Goal: Task Accomplishment & Management: Complete application form

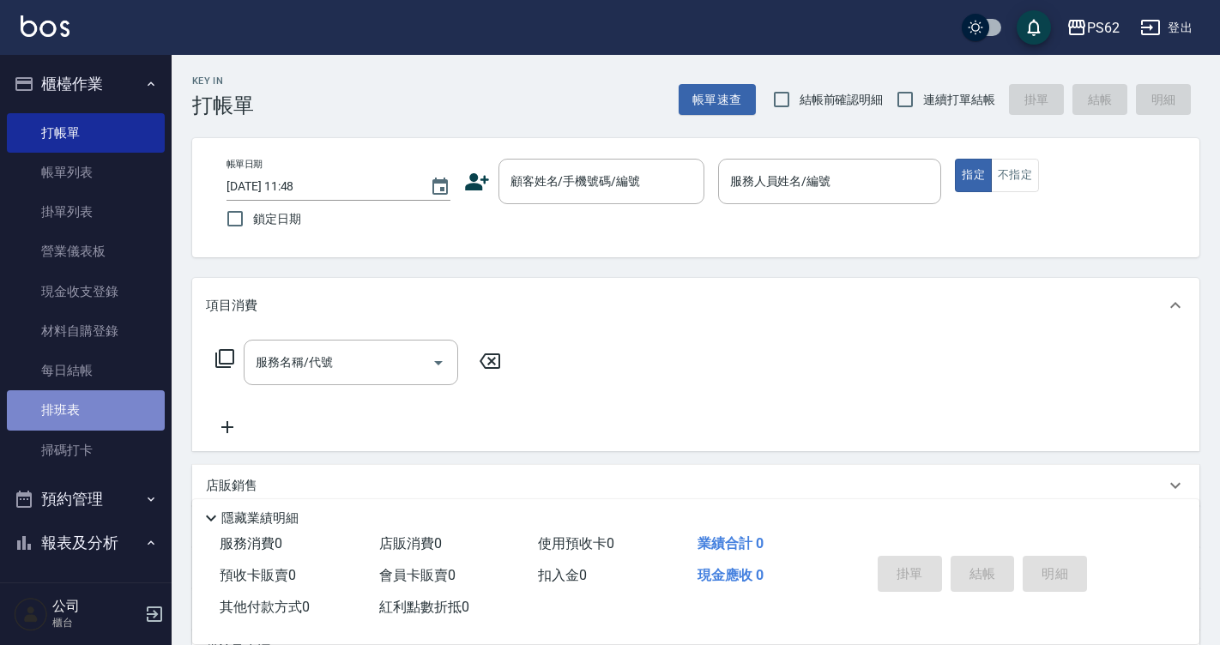
click at [94, 424] on link "排班表" at bounding box center [86, 409] width 158 height 39
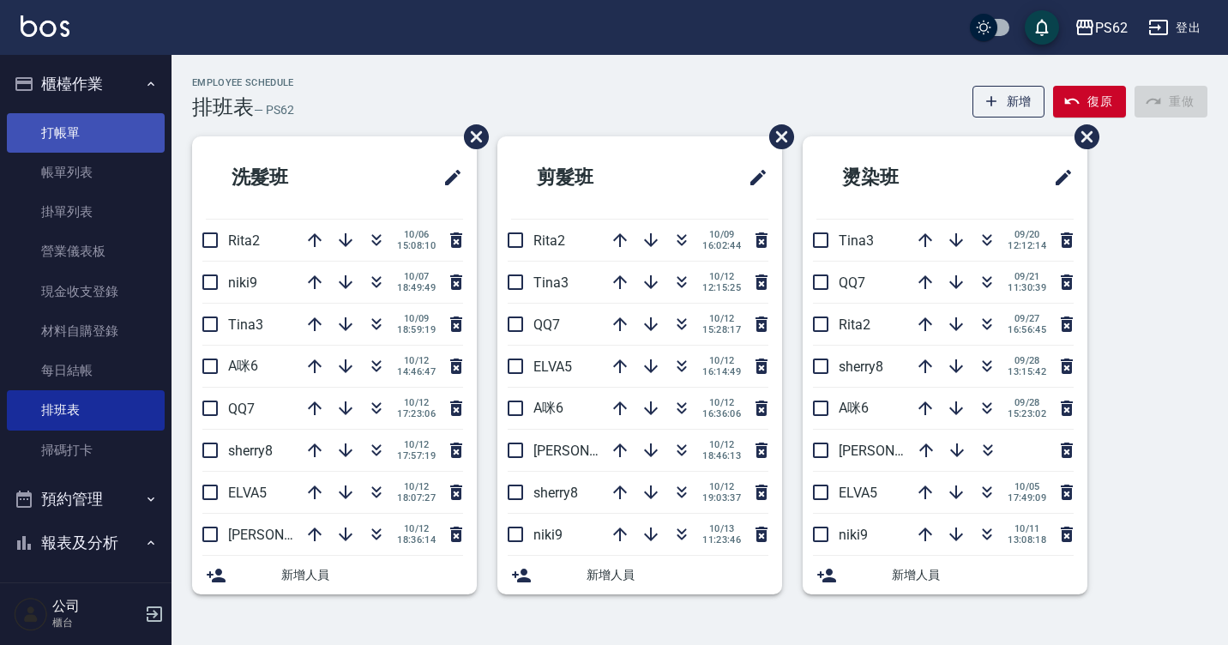
click at [73, 137] on link "打帳單" at bounding box center [86, 132] width 158 height 39
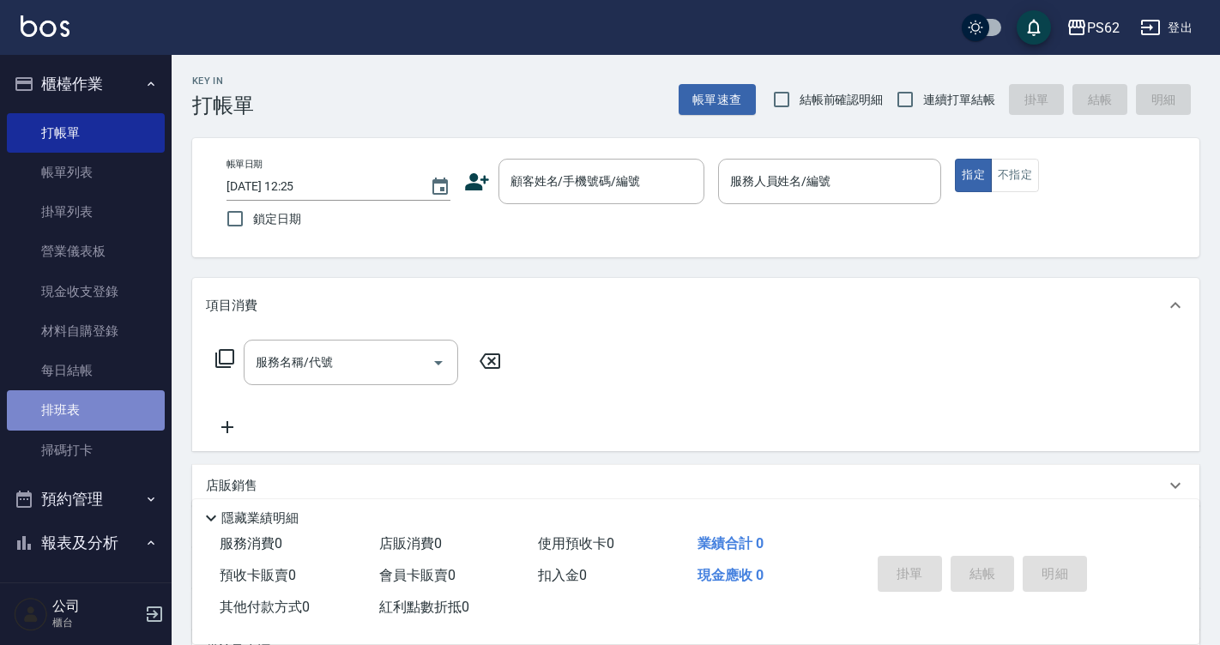
click at [96, 419] on link "排班表" at bounding box center [86, 409] width 158 height 39
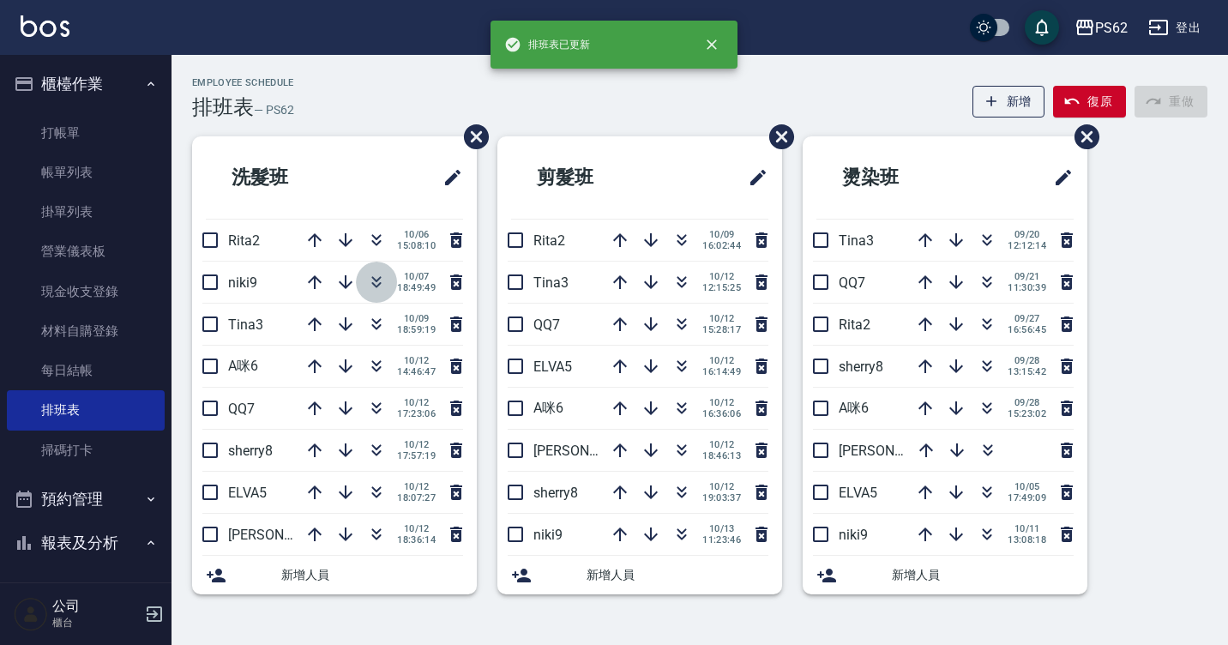
click at [381, 263] on button "button" at bounding box center [376, 282] width 41 height 41
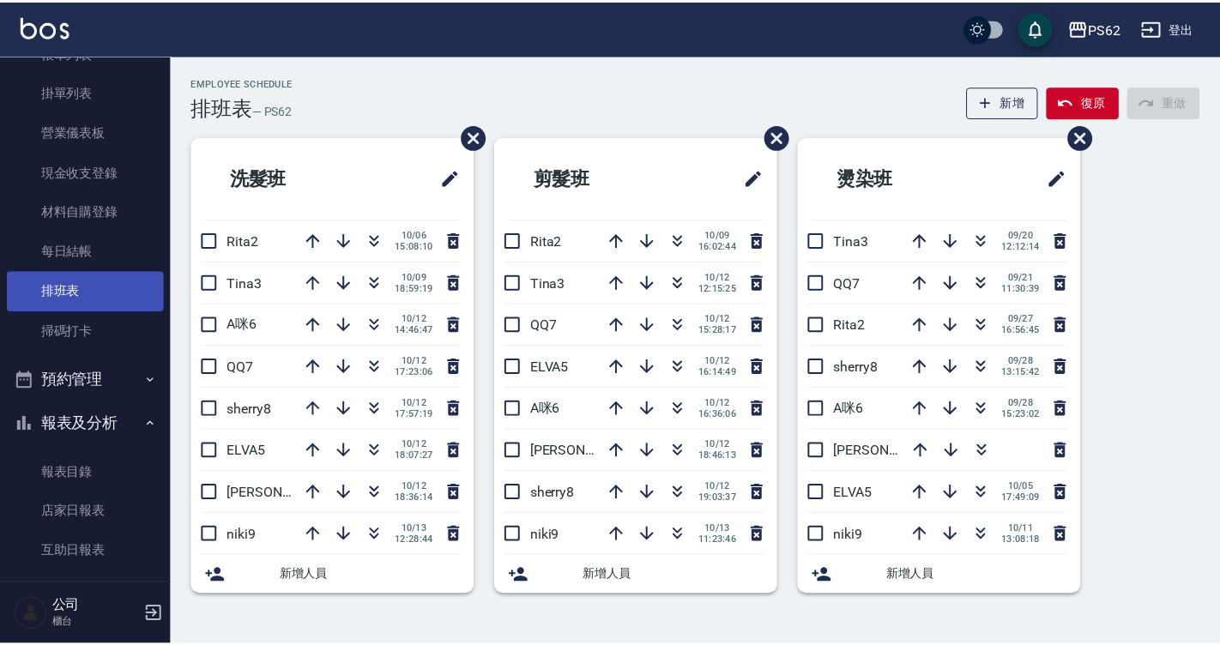
scroll to position [172, 0]
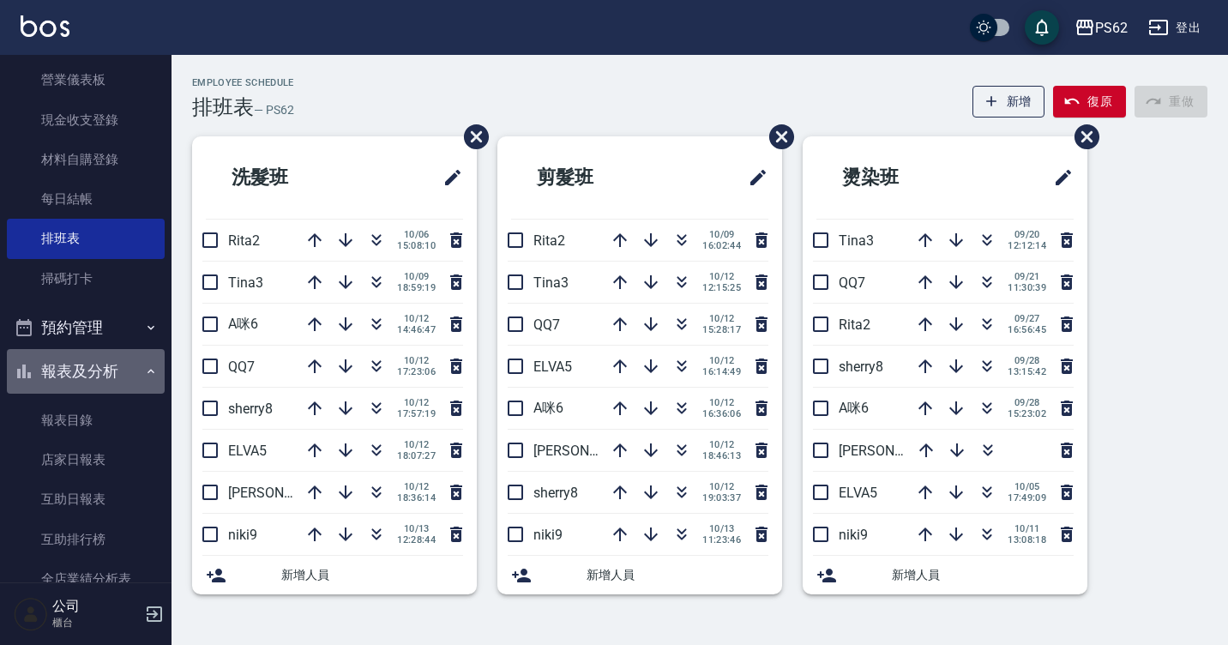
click at [117, 372] on button "報表及分析" at bounding box center [86, 371] width 158 height 45
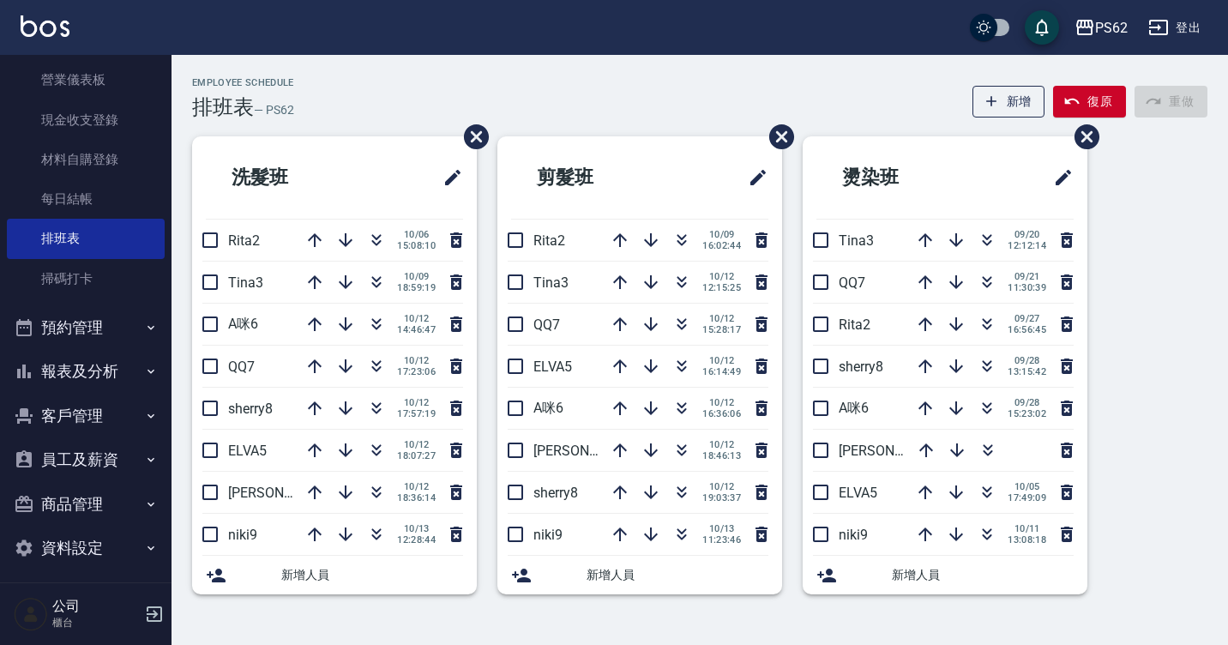
click at [93, 434] on button "客戶管理" at bounding box center [86, 416] width 158 height 45
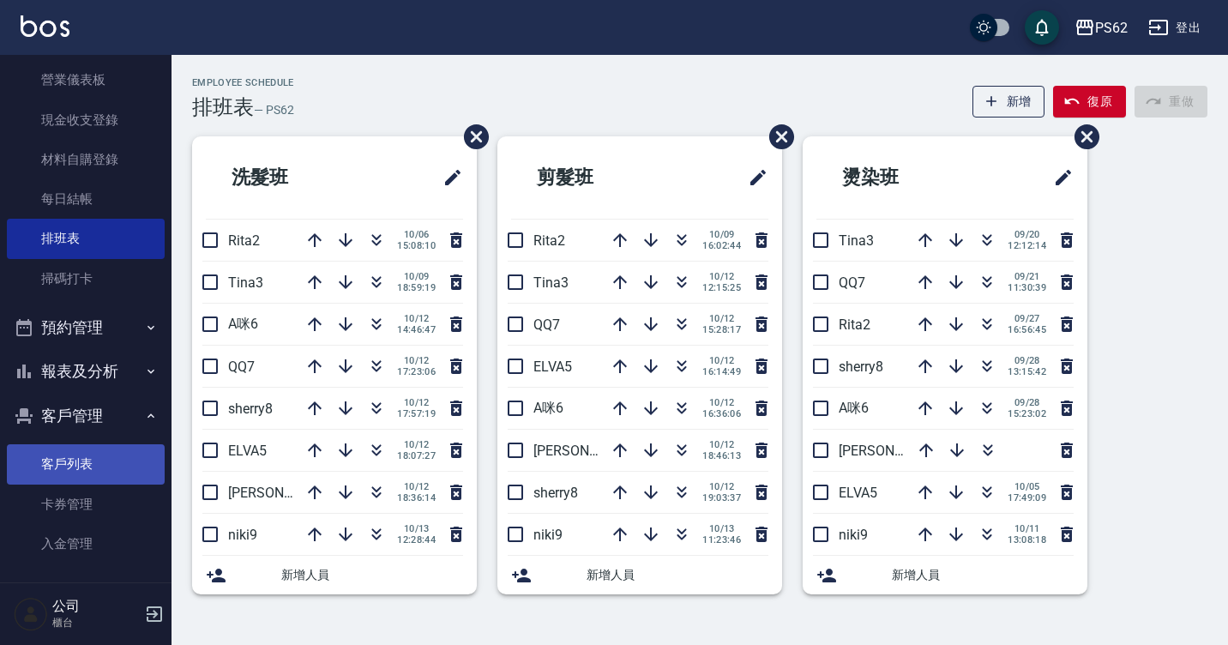
click at [99, 478] on link "客戶列表" at bounding box center [86, 463] width 158 height 39
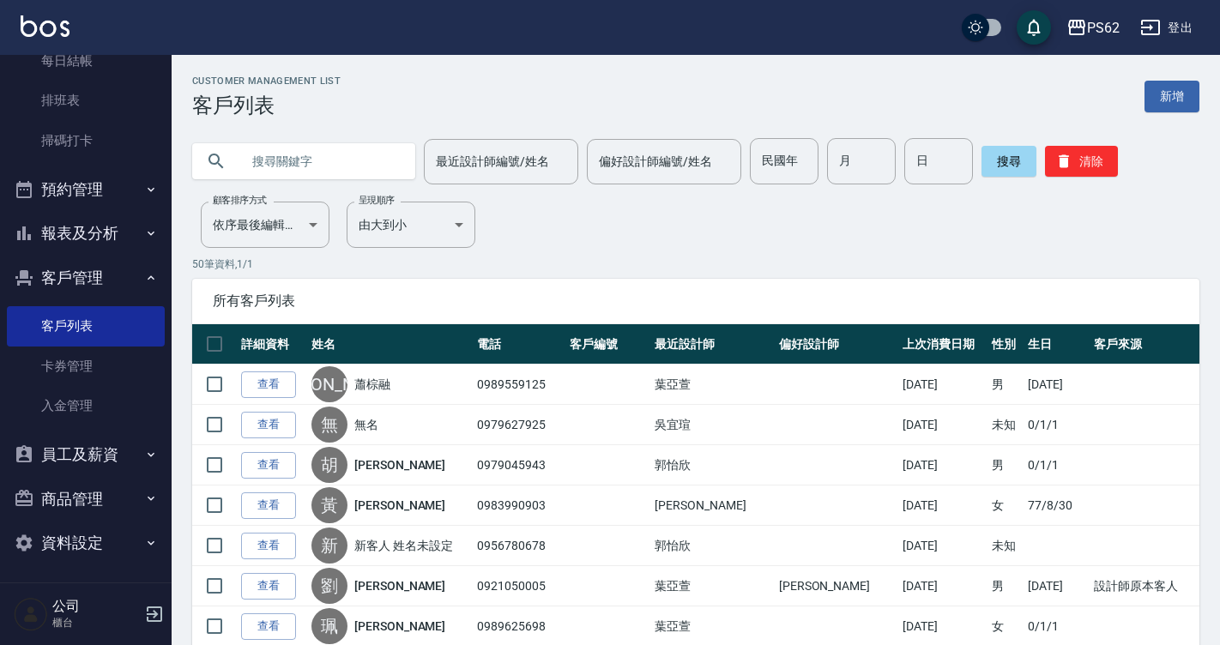
scroll to position [313, 0]
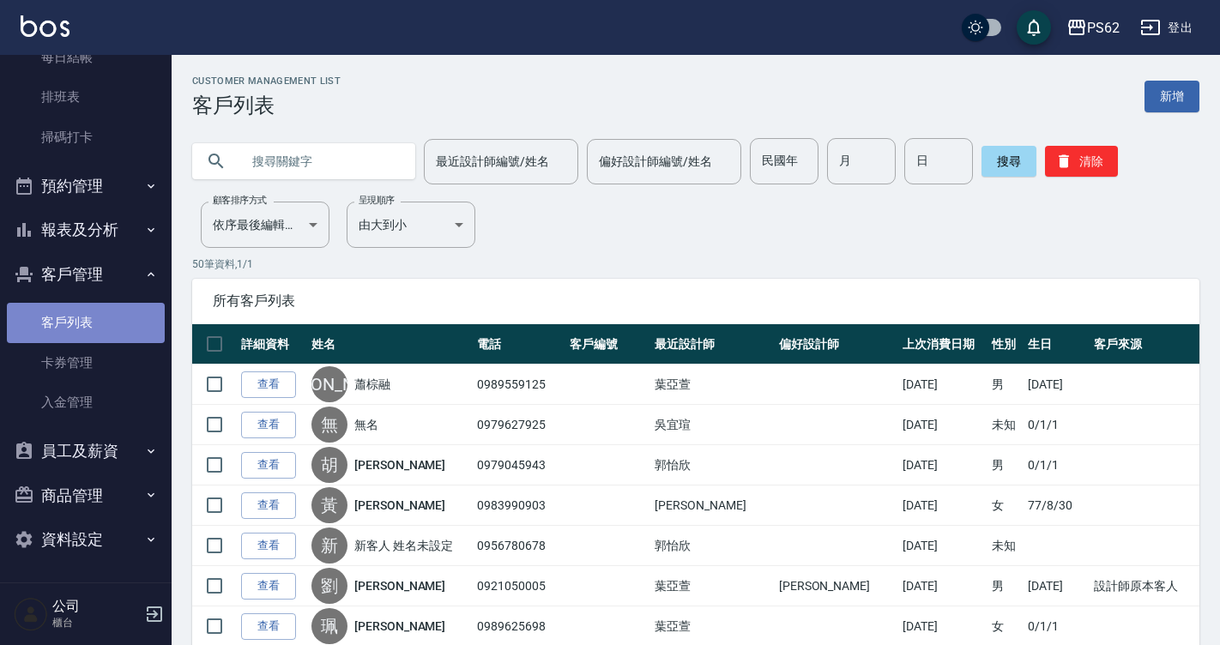
click at [94, 327] on link "客戶列表" at bounding box center [86, 322] width 158 height 39
click at [104, 286] on button "客戶管理" at bounding box center [86, 274] width 158 height 45
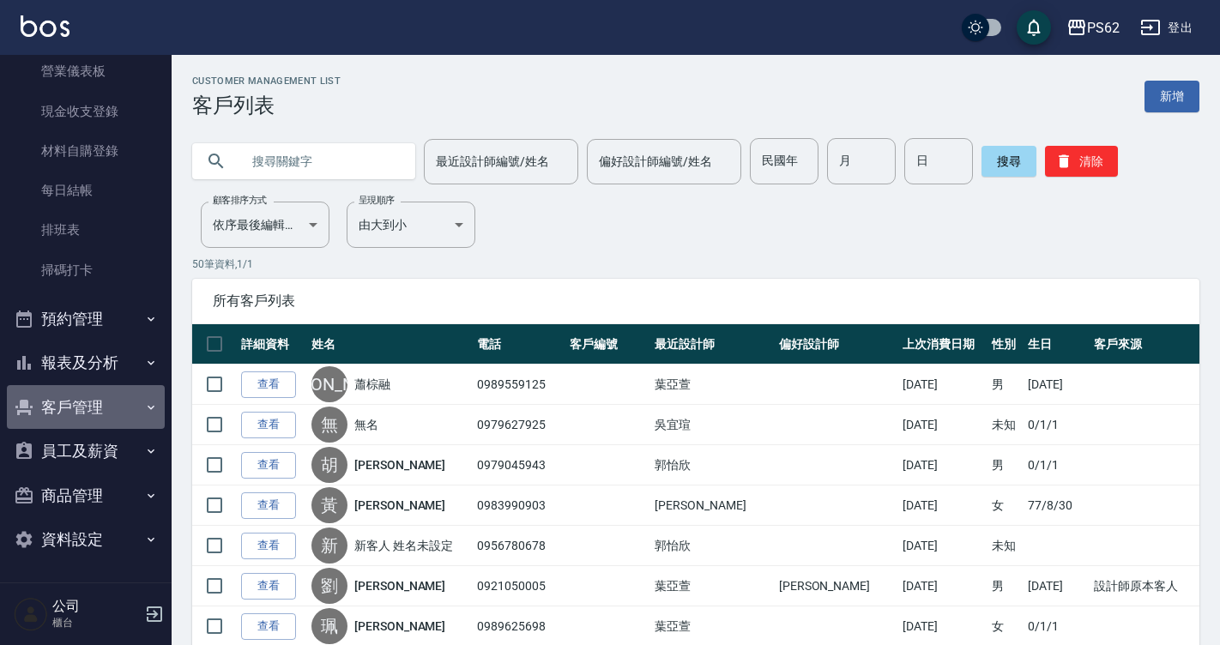
click at [111, 421] on button "客戶管理" at bounding box center [86, 407] width 158 height 45
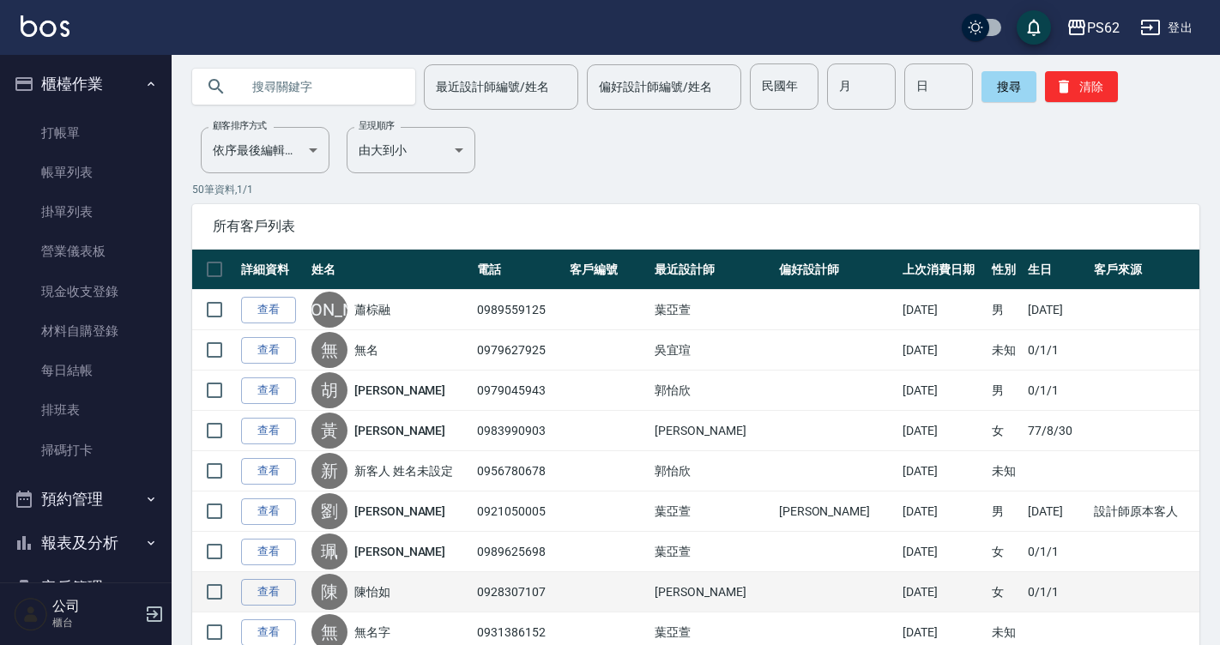
scroll to position [0, 0]
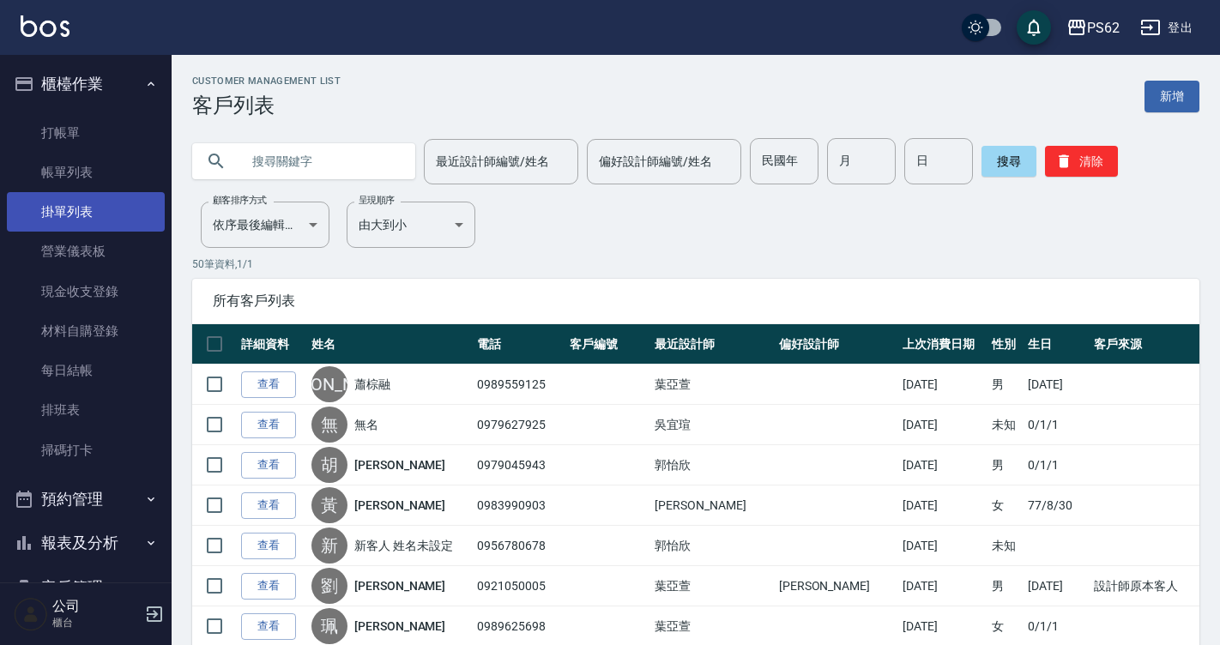
click at [127, 203] on link "掛單列表" at bounding box center [86, 211] width 158 height 39
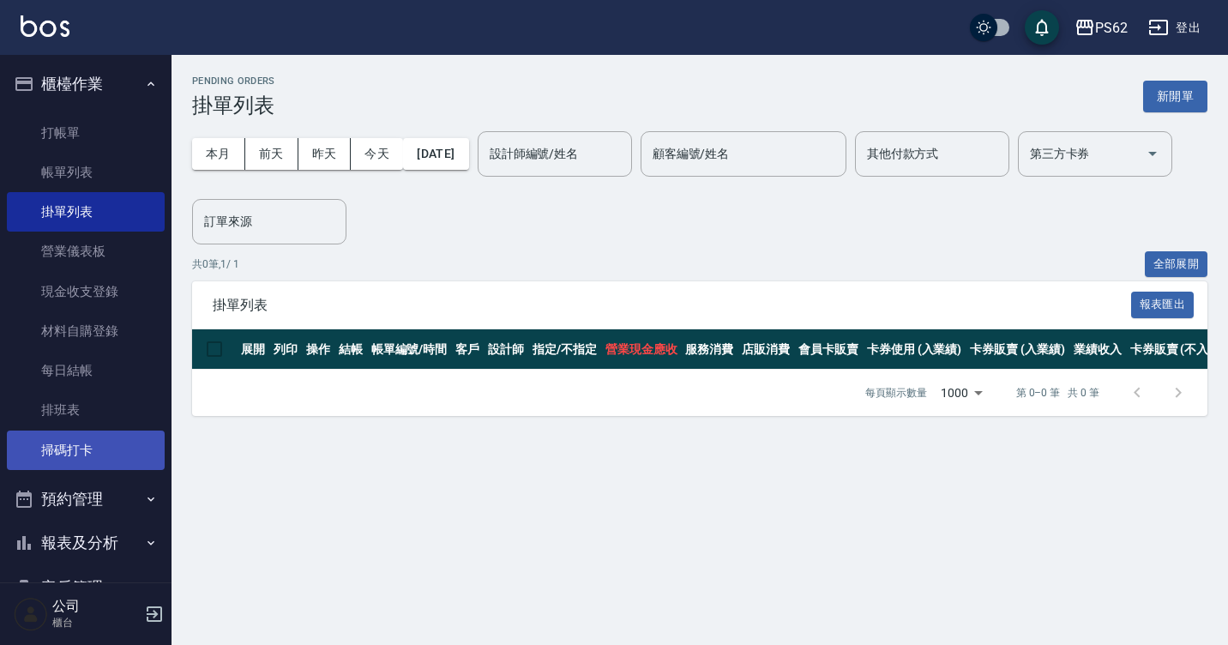
click at [69, 451] on link "掃碼打卡" at bounding box center [86, 450] width 158 height 39
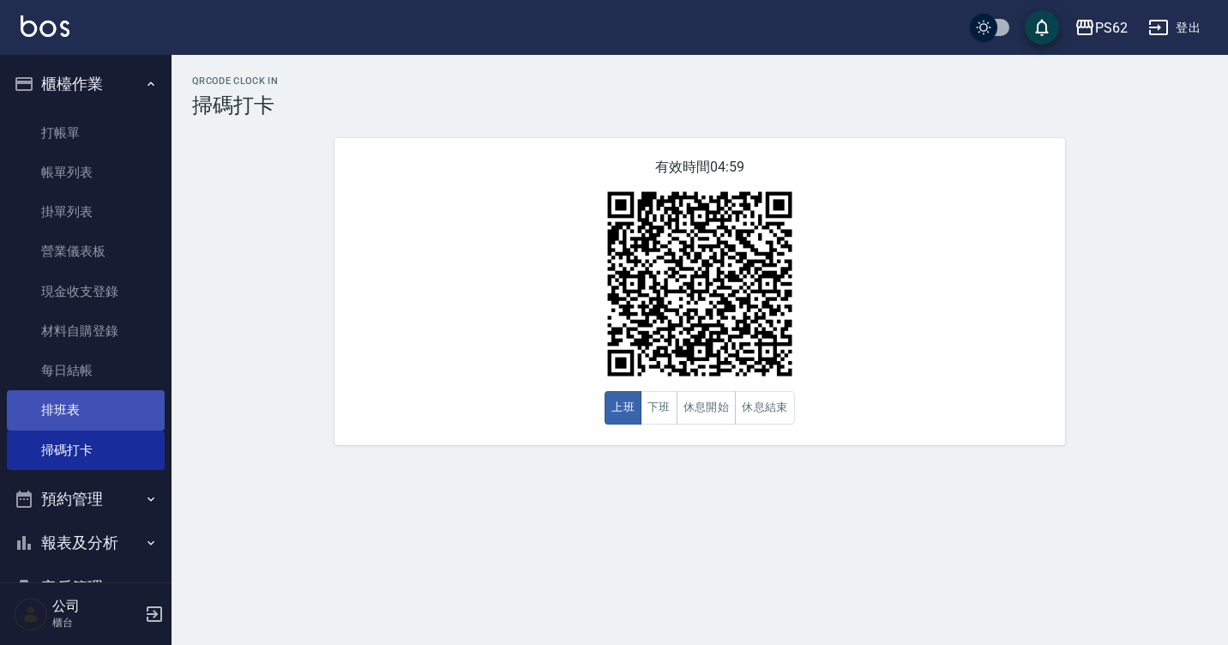
click at [33, 399] on link "排班表" at bounding box center [86, 409] width 158 height 39
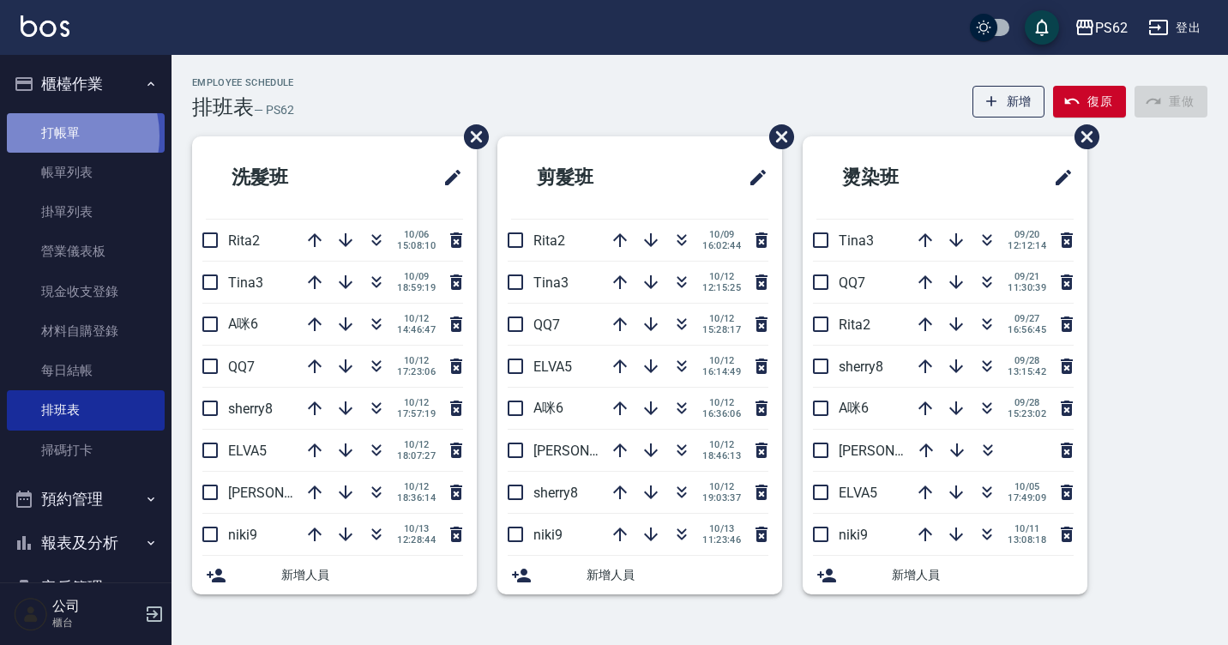
click at [56, 136] on link "打帳單" at bounding box center [86, 132] width 158 height 39
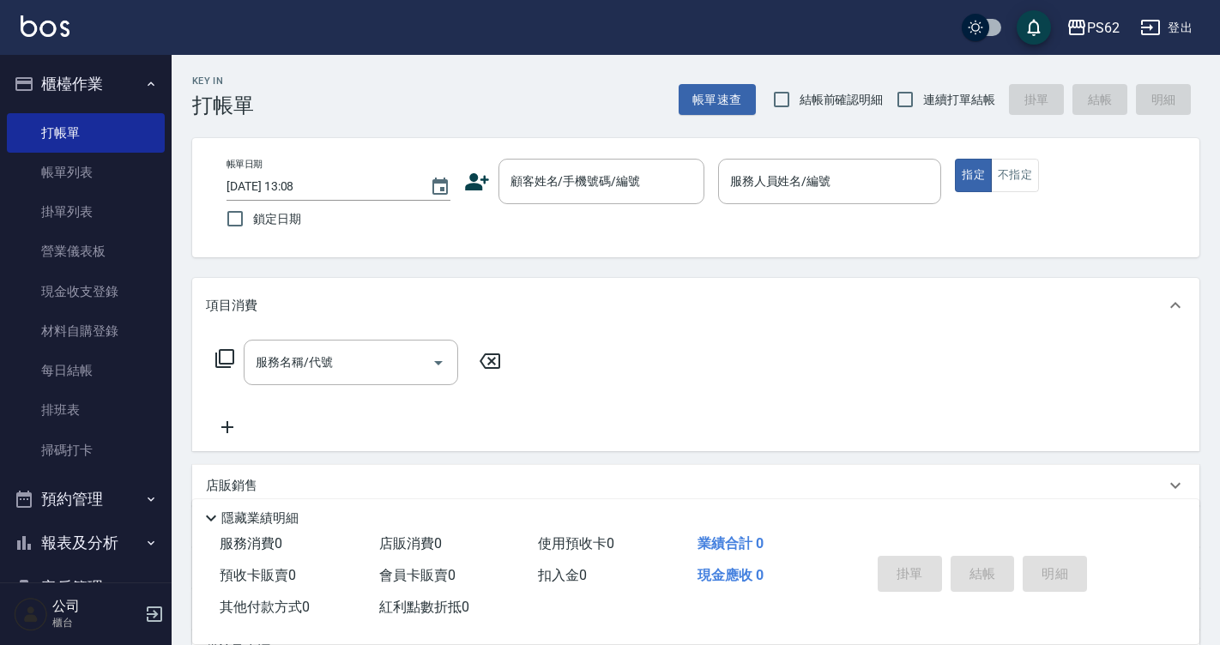
click at [479, 190] on icon at bounding box center [477, 181] width 24 height 17
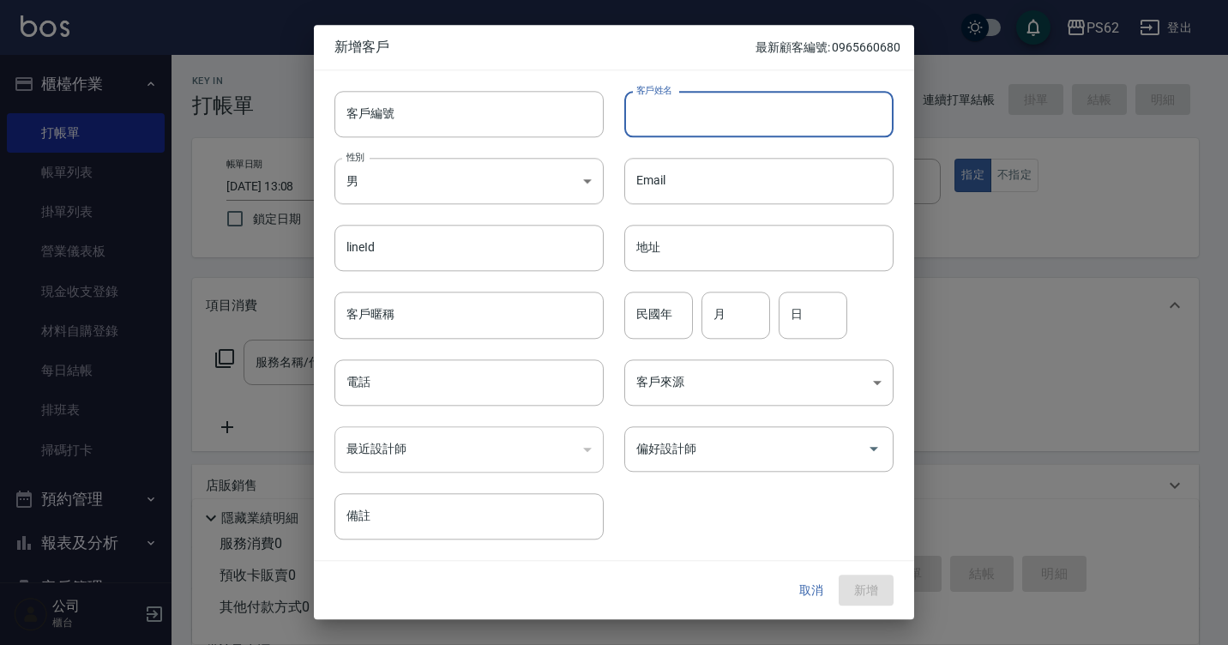
click at [699, 118] on input "客戶姓名" at bounding box center [758, 114] width 269 height 46
drag, startPoint x: 1226, startPoint y: 281, endPoint x: 1129, endPoint y: 376, distance: 135.9
drag, startPoint x: 1129, startPoint y: 376, endPoint x: 705, endPoint y: 99, distance: 505.7
click at [705, 99] on input "客戶姓名" at bounding box center [758, 114] width 269 height 46
type input "[PERSON_NAME]"
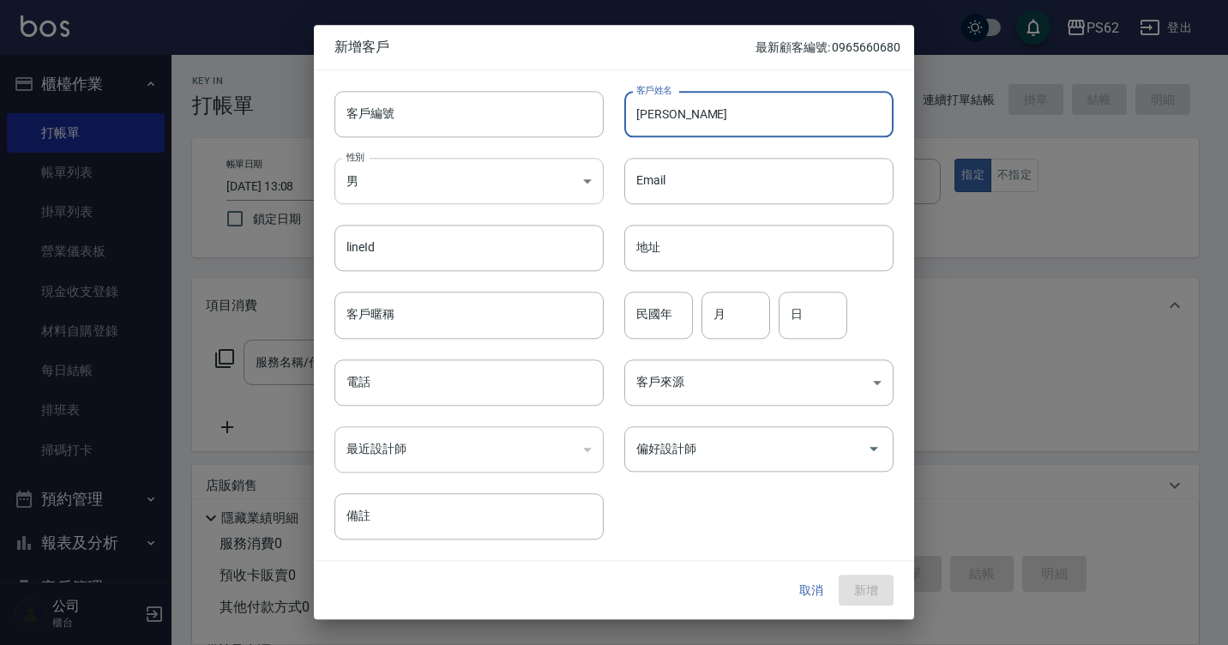
click at [579, 183] on body "PS62 登出 櫃檯作業 打帳單 帳單列表 掛單列表 營業儀表板 現金收支登錄 材料自購登錄 每日結帳 排班表 掃碼打卡 預約管理 預約管理 單日預約紀錄 單…" at bounding box center [614, 417] width 1228 height 835
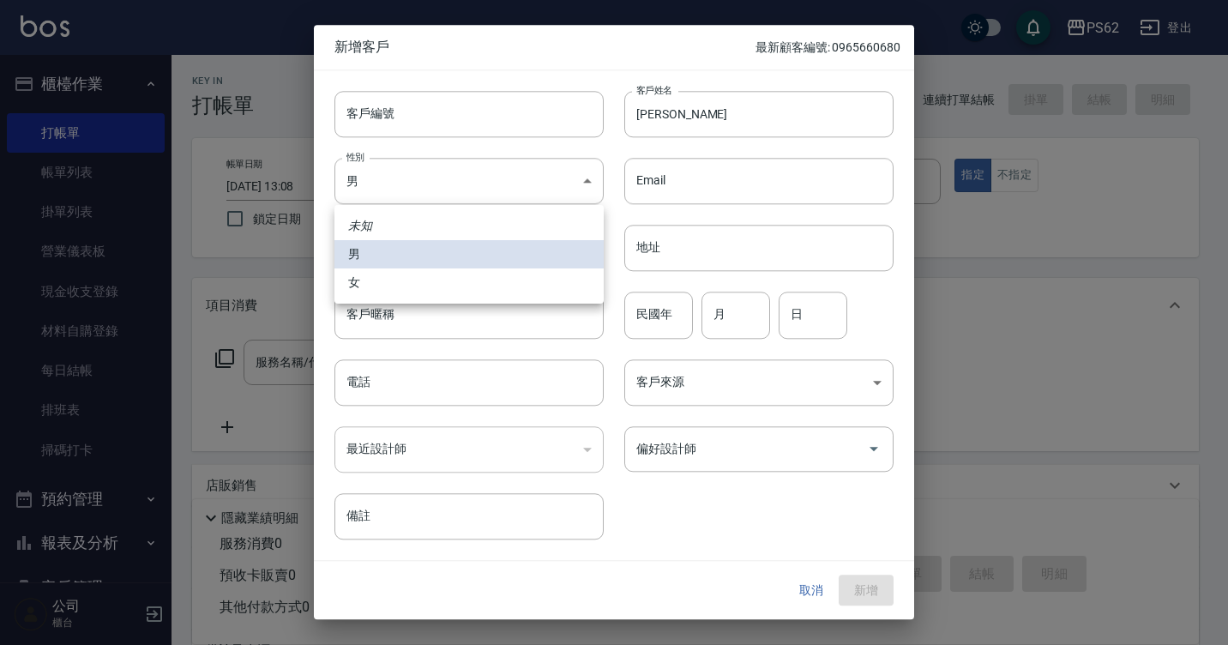
click at [541, 283] on li "女" at bounding box center [468, 282] width 269 height 28
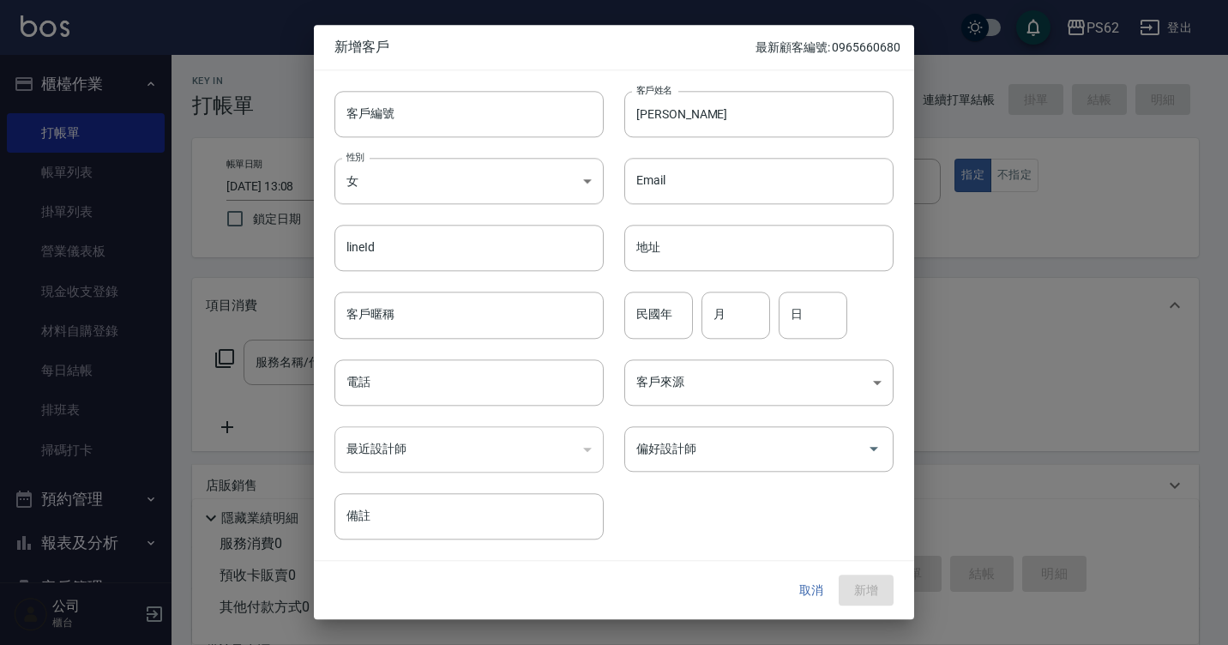
type input "[DEMOGRAPHIC_DATA]"
click at [516, 383] on input "電話" at bounding box center [468, 382] width 269 height 46
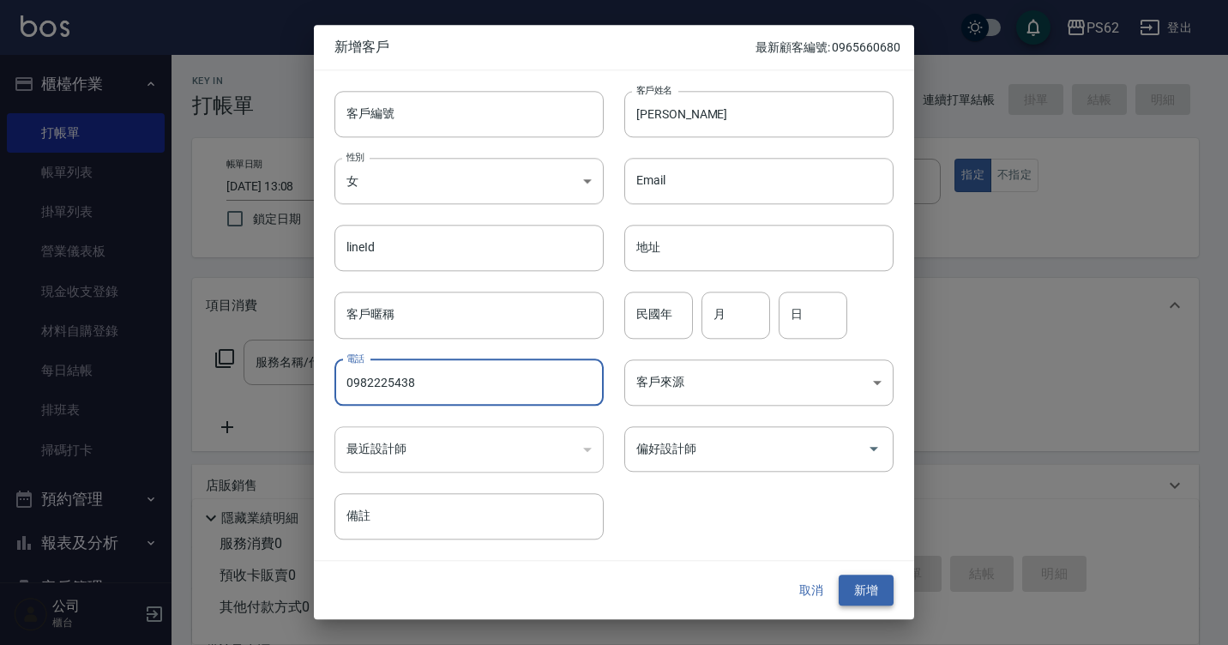
type input "0982225438"
click at [860, 584] on button "新增" at bounding box center [866, 591] width 55 height 32
click at [1027, 207] on div at bounding box center [614, 322] width 1228 height 645
click at [801, 581] on button "取消" at bounding box center [811, 591] width 55 height 32
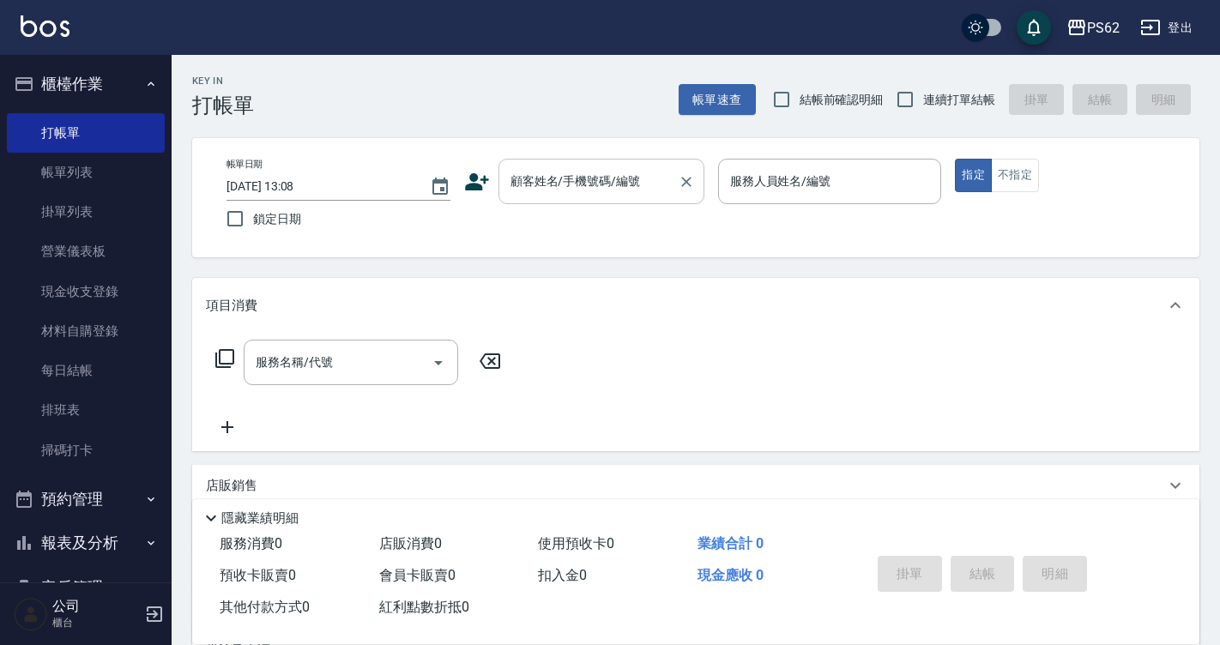
click at [584, 178] on input "顧客姓名/手機號碼/編號" at bounding box center [588, 181] width 165 height 30
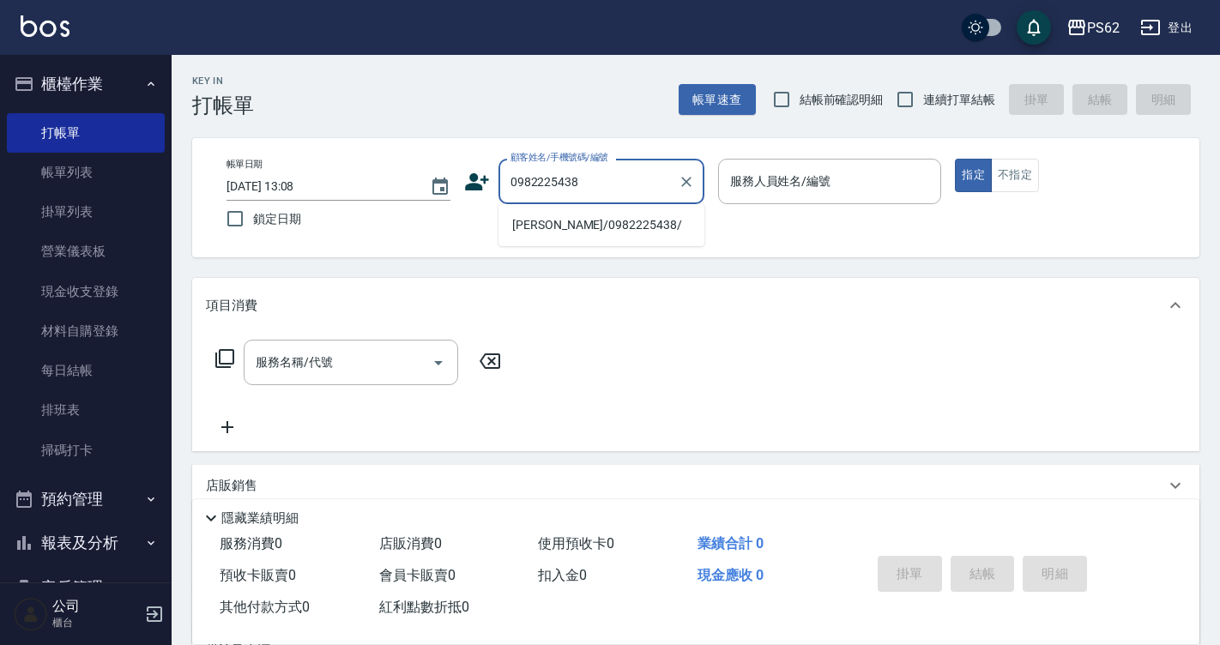
click at [593, 226] on li "[PERSON_NAME]/0982225438/" at bounding box center [601, 225] width 206 height 28
type input "[PERSON_NAME]/0982225438/"
